Goal: Transaction & Acquisition: Purchase product/service

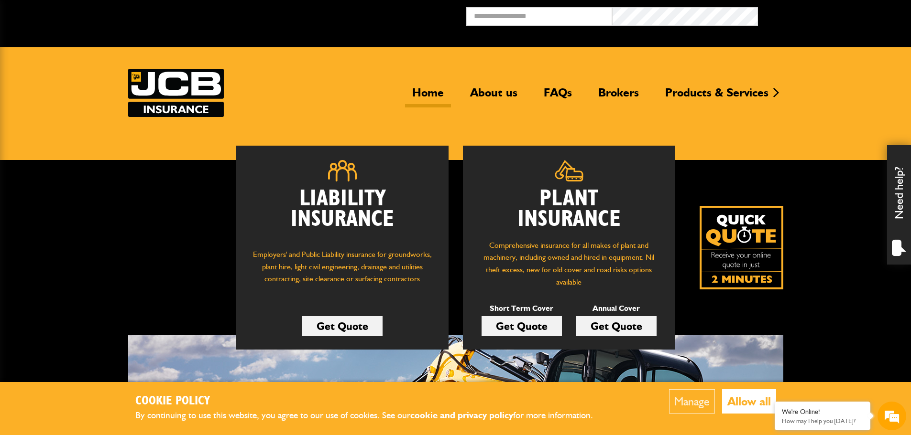
scroll to position [48, 0]
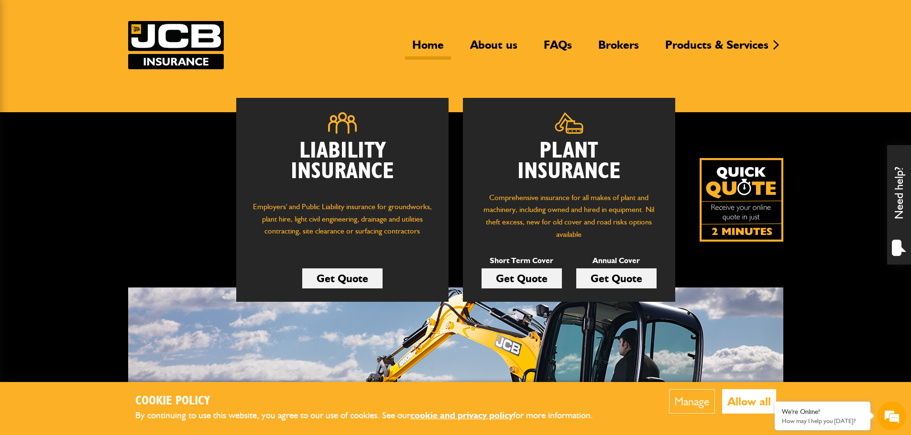
click at [525, 276] on link "Get Quote" at bounding box center [521, 279] width 80 height 20
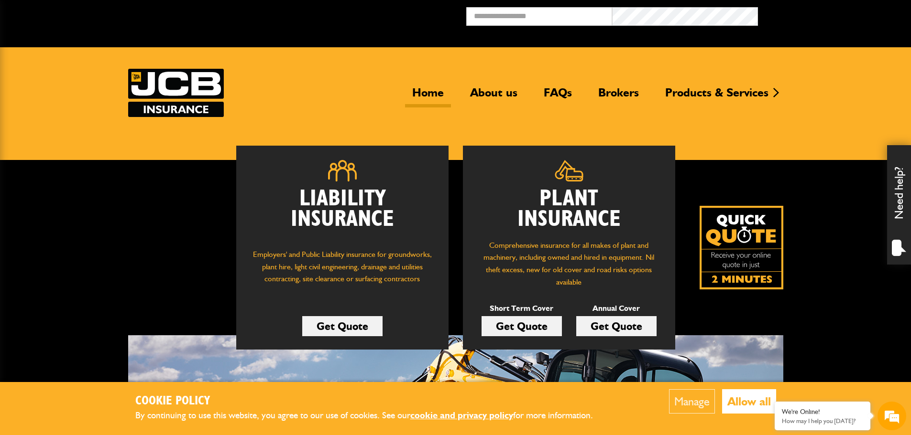
scroll to position [48, 0]
